Goal: Information Seeking & Learning: Learn about a topic

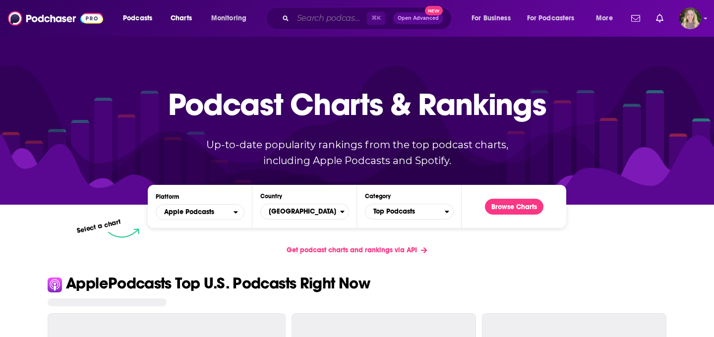
click at [339, 15] on input "Search podcasts, credits, & more..." at bounding box center [330, 18] width 74 height 16
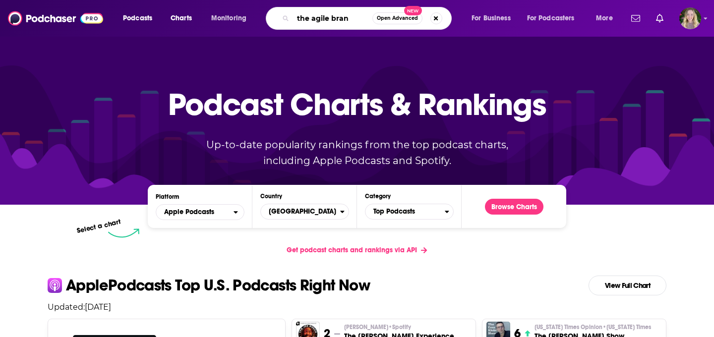
type input "the agile brand"
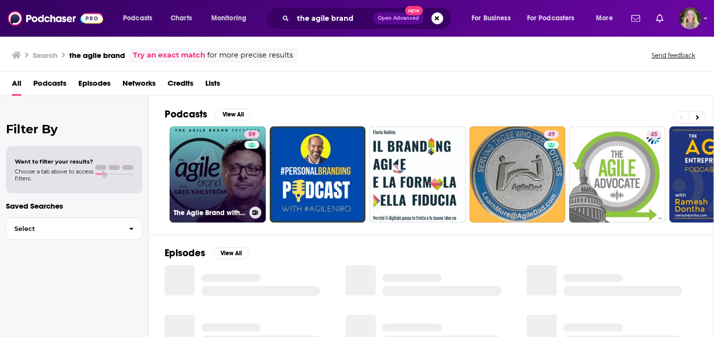
click at [246, 159] on div "59" at bounding box center [252, 168] width 17 height 76
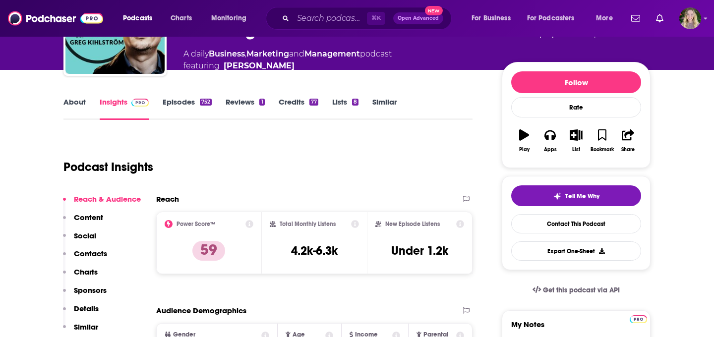
scroll to position [93, 0]
